Goal: Information Seeking & Learning: Learn about a topic

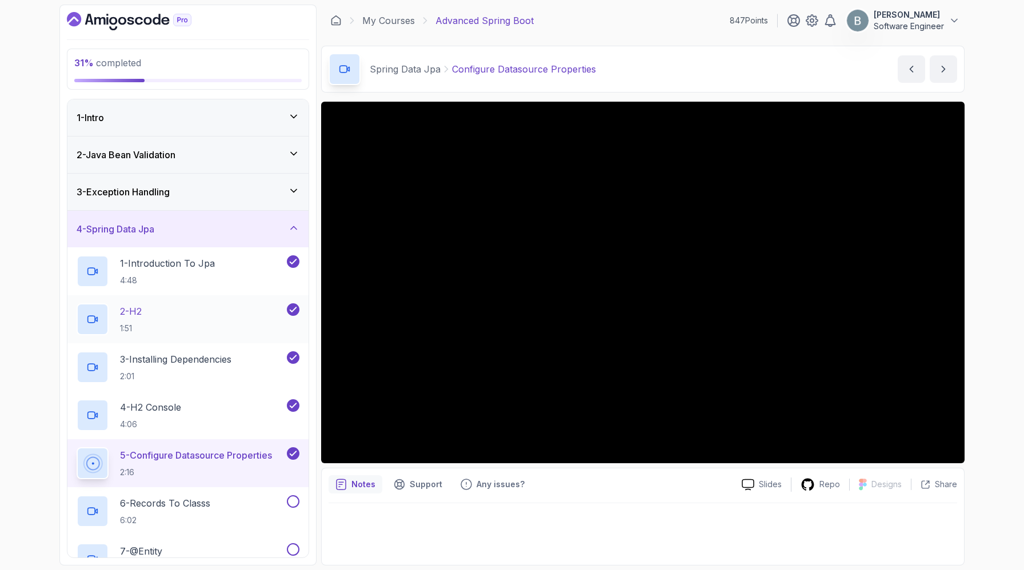
scroll to position [256, 0]
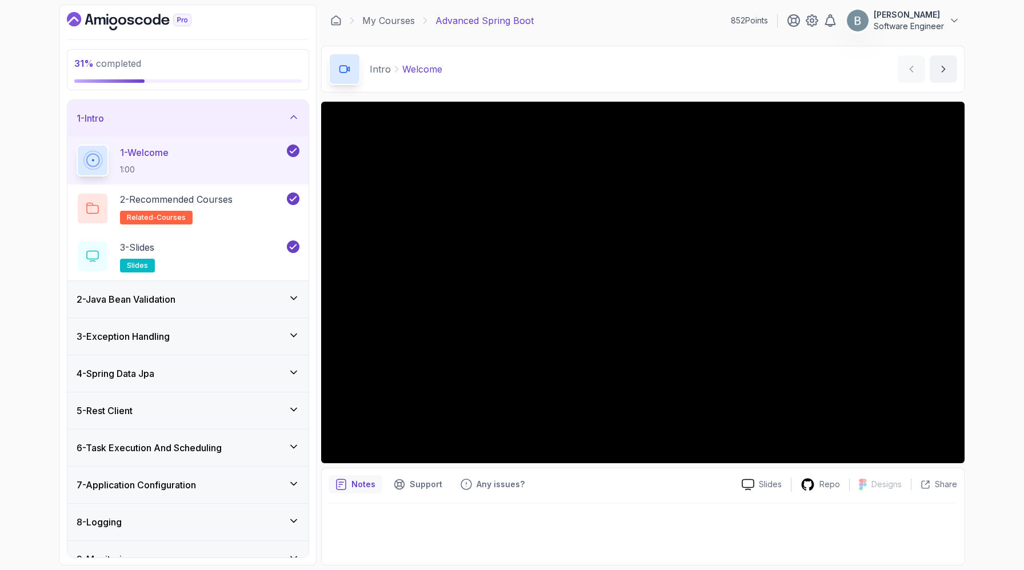
click at [277, 137] on div "1 - Intro" at bounding box center [187, 118] width 241 height 37
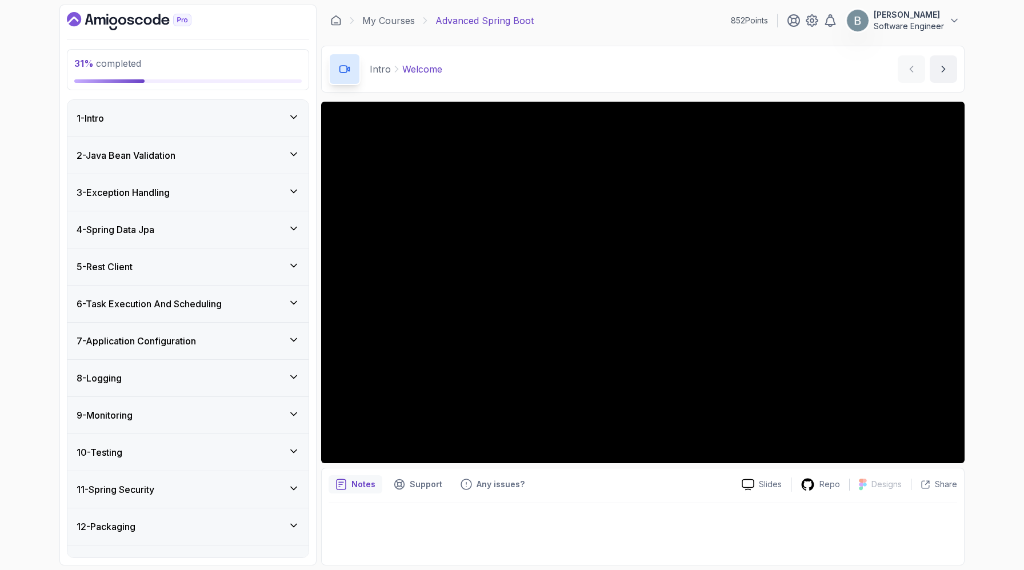
click at [278, 237] on div "4 - Spring Data Jpa" at bounding box center [188, 230] width 223 height 14
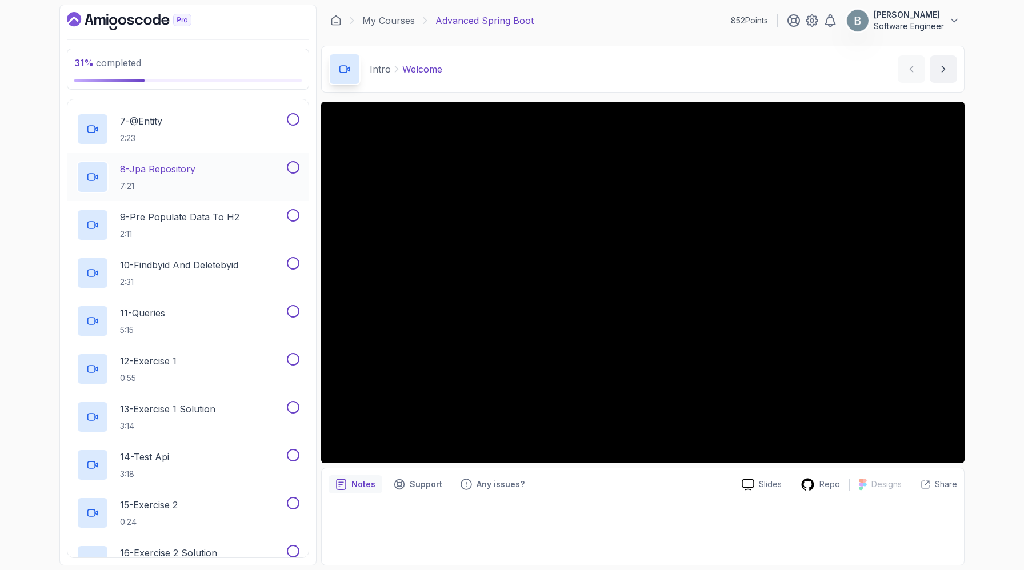
scroll to position [428, 0]
click at [270, 99] on div "6 - Records To Classs 6:02" at bounding box center [181, 83] width 208 height 32
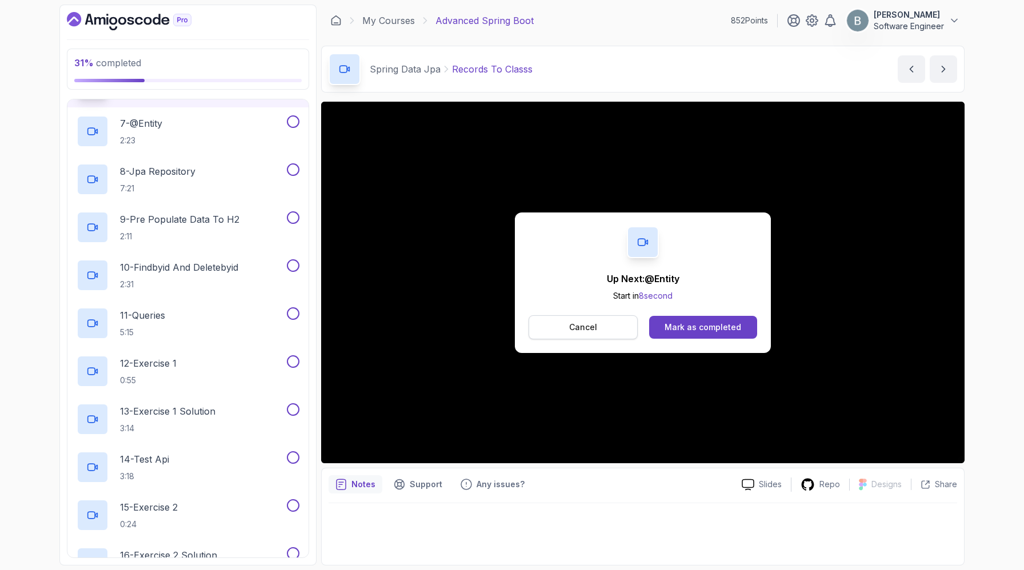
click at [593, 340] on button "Cancel" at bounding box center [583, 328] width 109 height 24
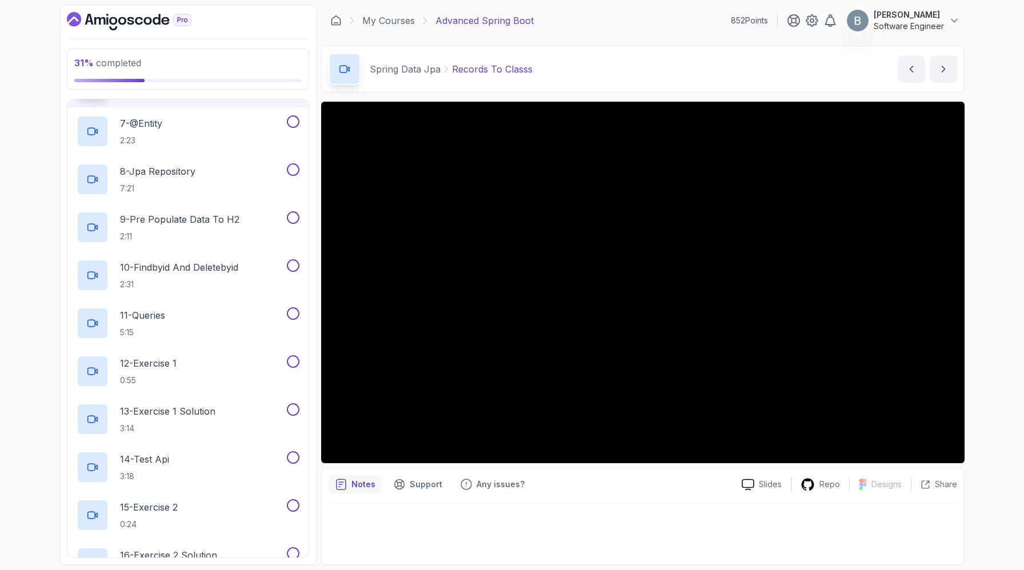
click at [194, 34] on p "5 - Configure Datasource Properties" at bounding box center [196, 28] width 153 height 14
click at [558, 488] on div "Slides Repo Designs Design not available Share Notes Support Any issues? Slides…" at bounding box center [643, 334] width 644 height 464
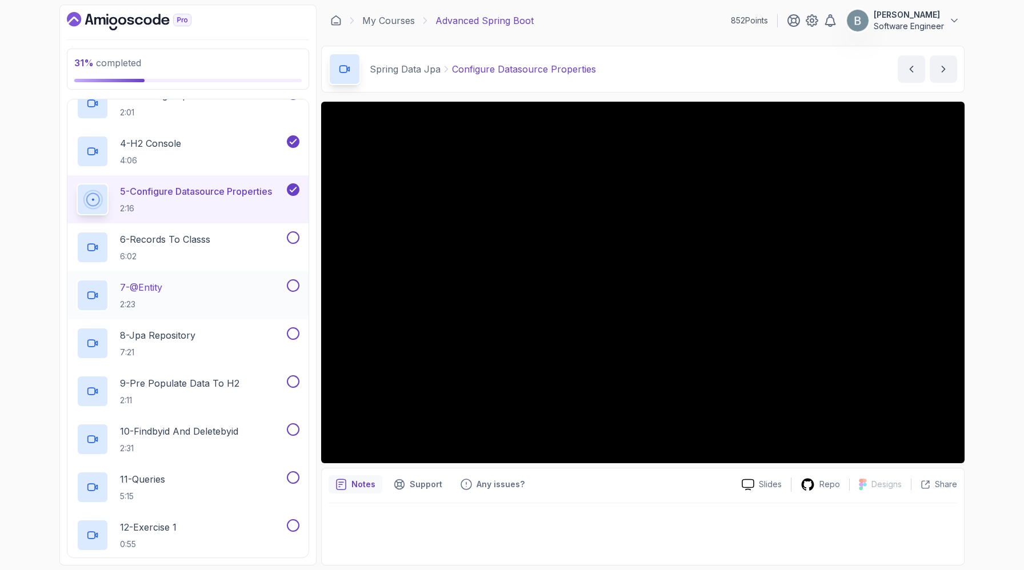
scroll to position [251, 0]
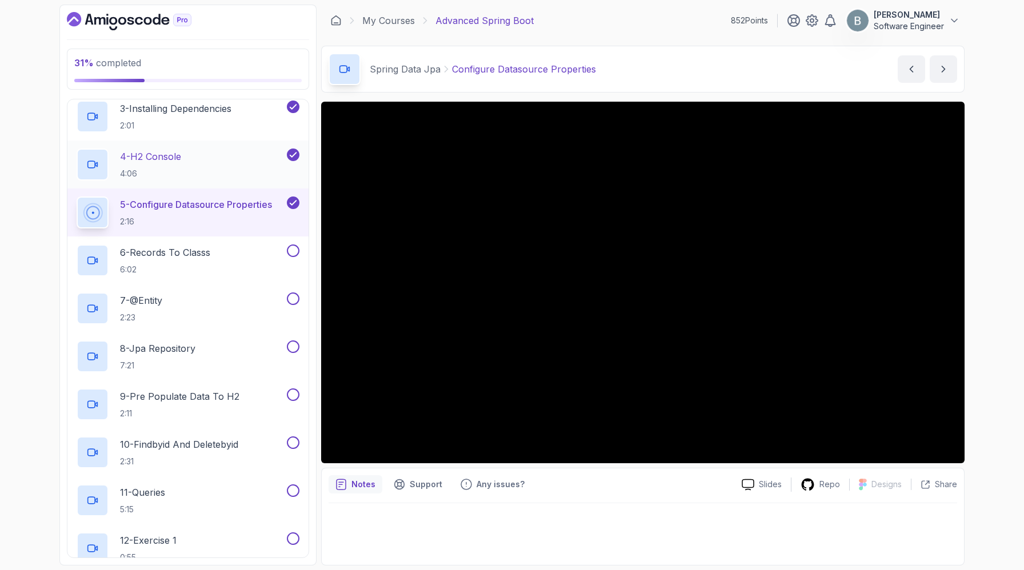
click at [181, 179] on p "4:06" at bounding box center [150, 173] width 61 height 11
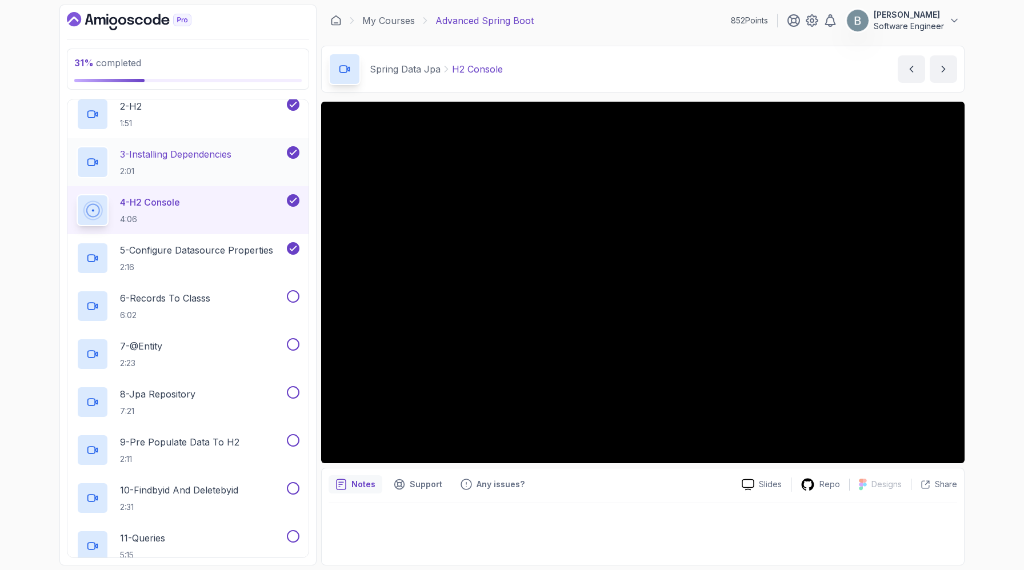
scroll to position [204, 0]
click at [213, 162] on p "3 - Installing Dependencies" at bounding box center [175, 156] width 111 height 14
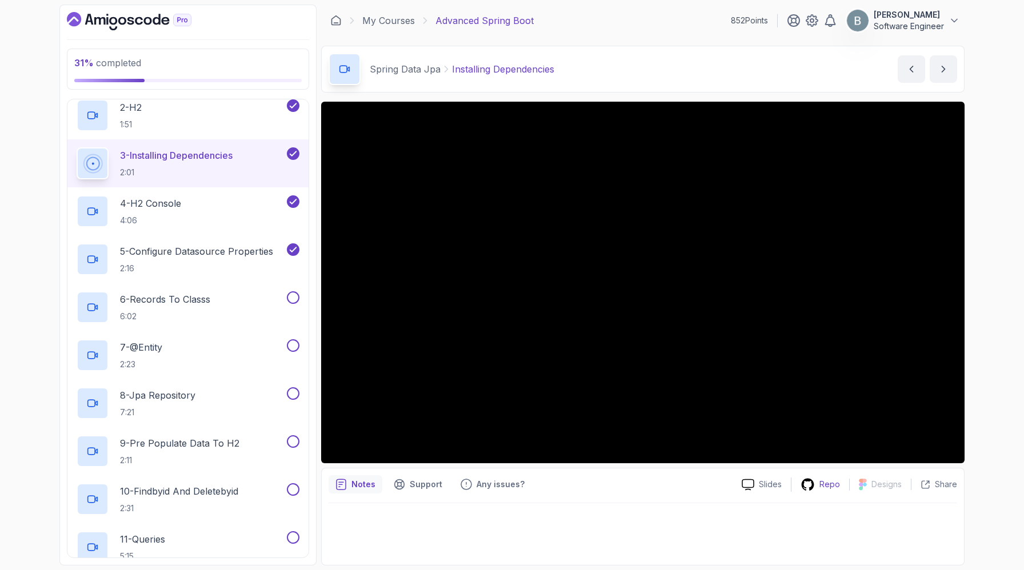
click at [820, 490] on p "Repo" at bounding box center [830, 484] width 21 height 11
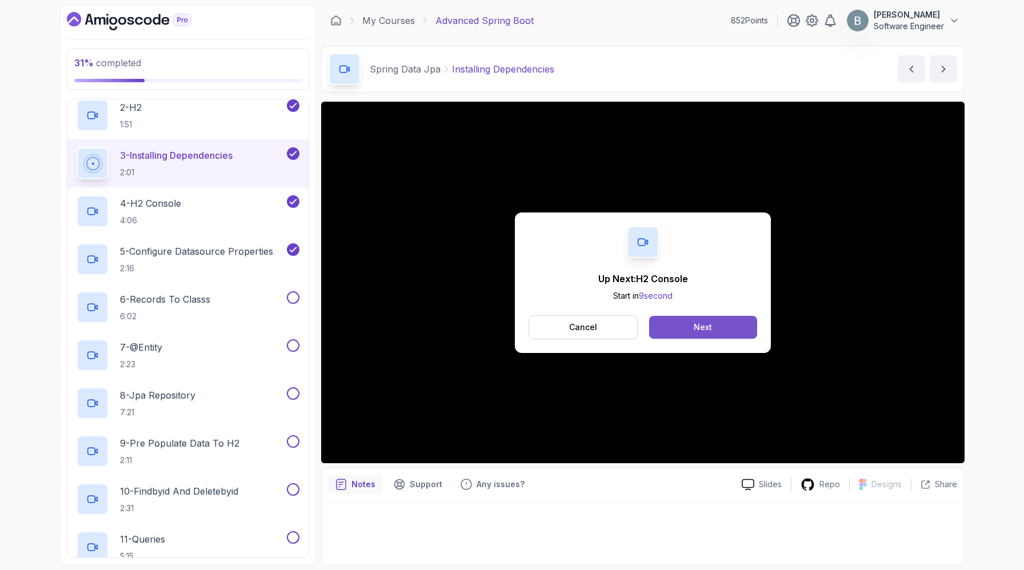
click at [696, 339] on button "Next" at bounding box center [703, 327] width 108 height 23
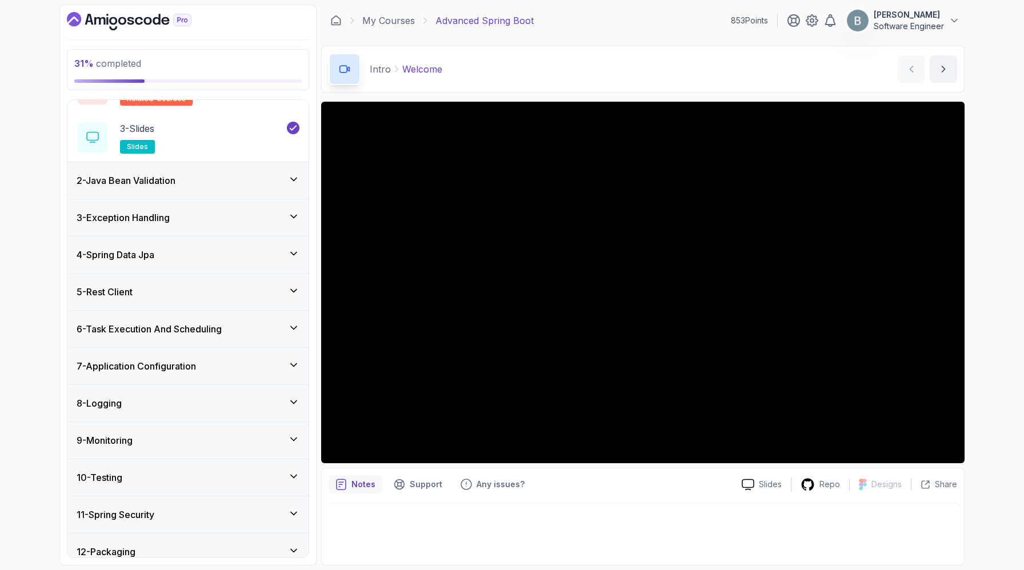
scroll to position [94, 0]
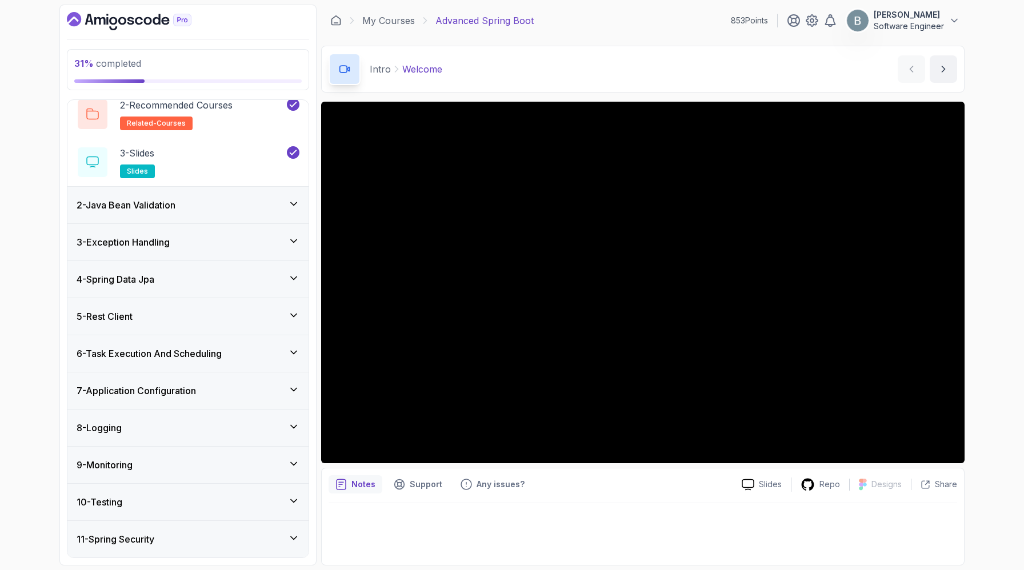
click at [265, 286] on div "4 - Spring Data Jpa" at bounding box center [188, 280] width 223 height 14
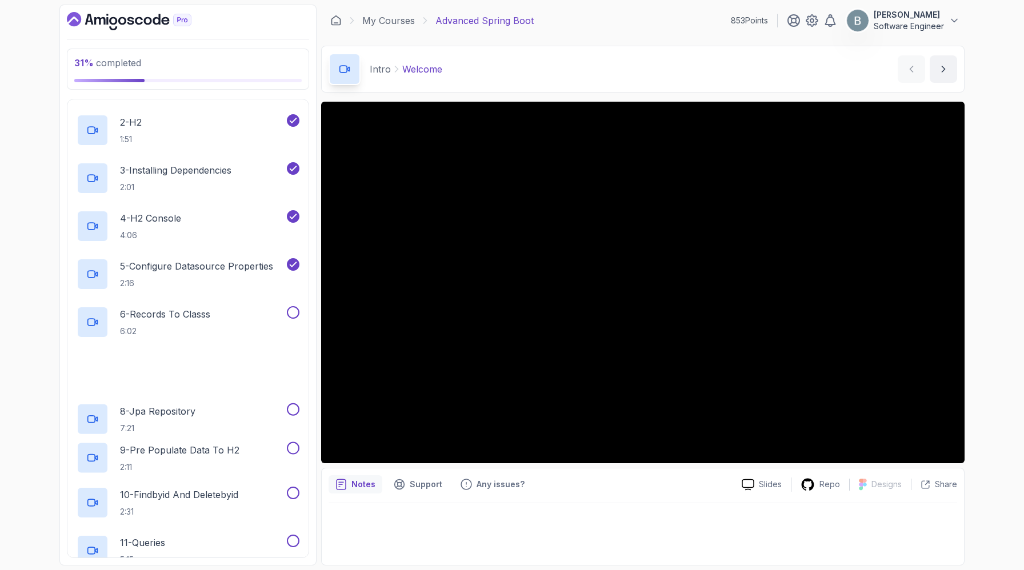
click at [265, 298] on div "5 - Configure Datasource Properties 2:16" at bounding box center [187, 274] width 241 height 48
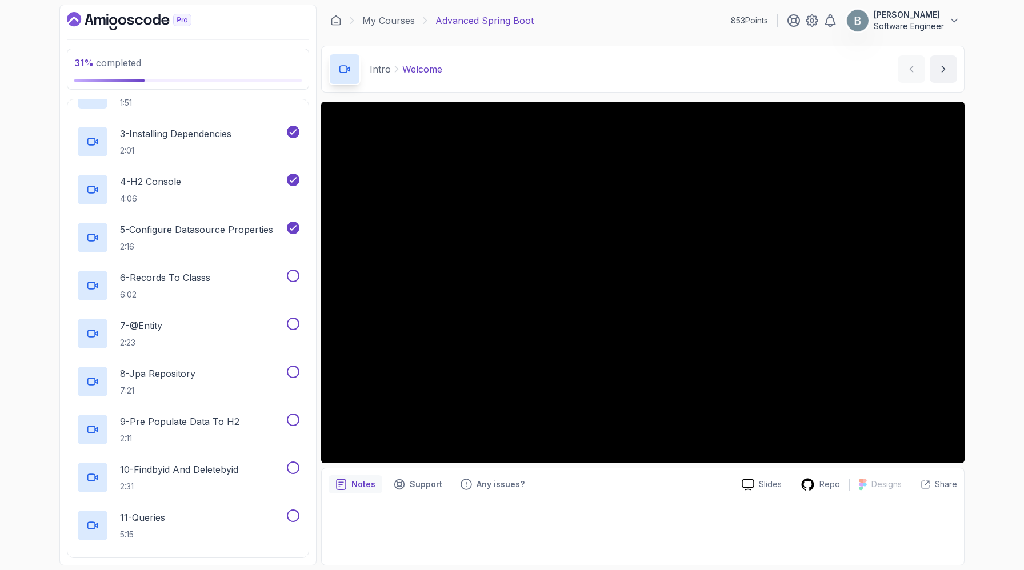
scroll to position [228, 0]
click at [256, 234] on p "5 - Configure Datasource Properties" at bounding box center [196, 228] width 153 height 14
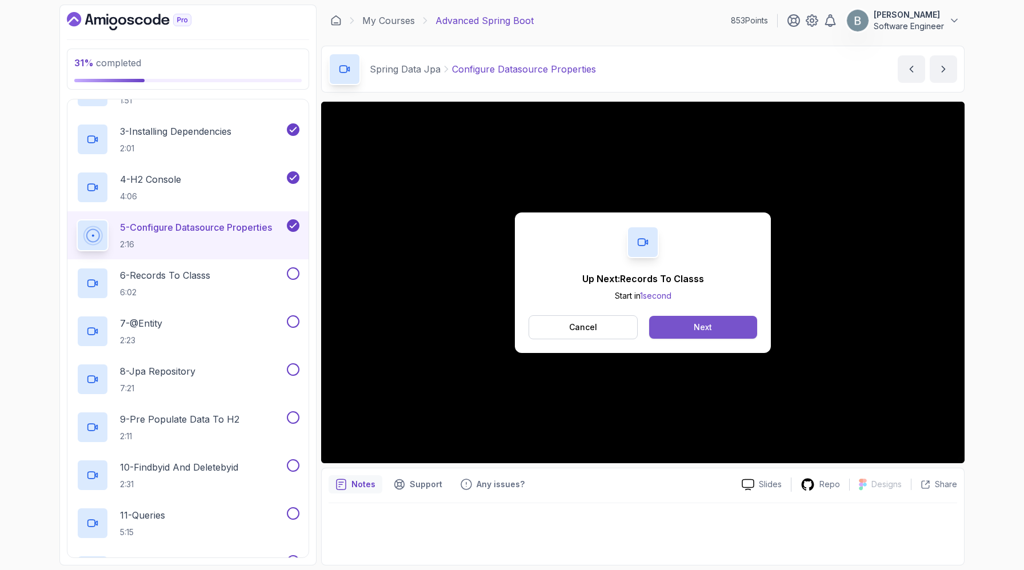
click at [700, 339] on button "Next" at bounding box center [703, 327] width 108 height 23
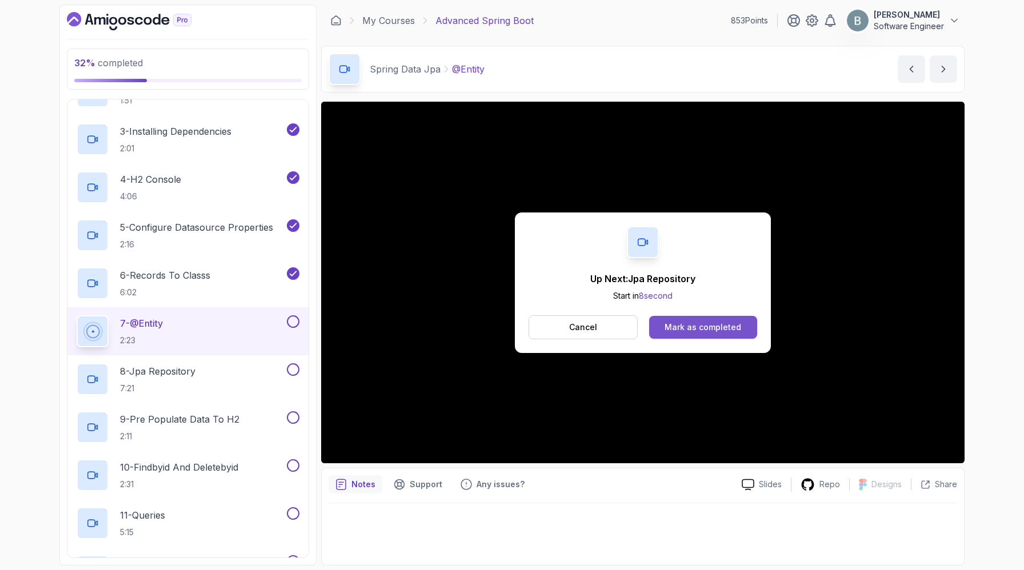
click at [743, 339] on button "Mark as completed" at bounding box center [703, 327] width 108 height 23
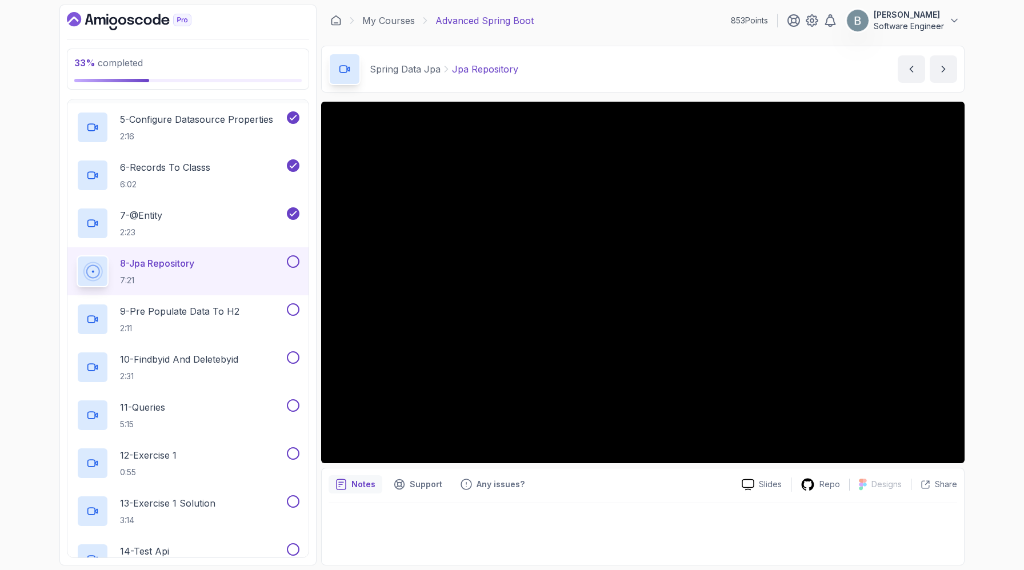
scroll to position [344, 0]
